Goal: Find specific page/section

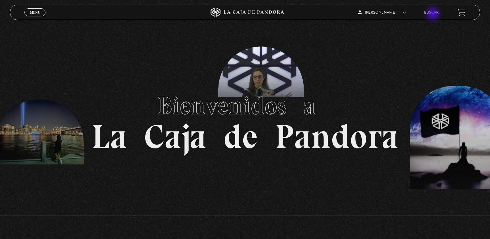
click at [434, 14] on link "Buscar" at bounding box center [431, 13] width 15 height 4
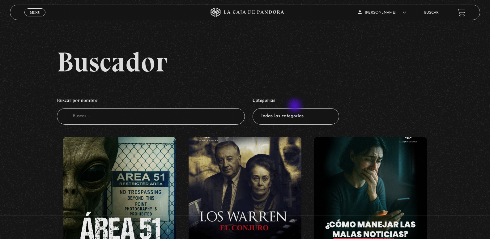
scroll to position [124, 0]
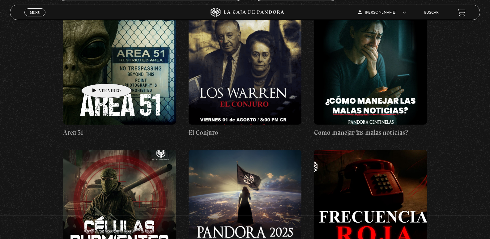
click at [97, 74] on figure at bounding box center [119, 68] width 113 height 111
